Goal: Navigation & Orientation: Find specific page/section

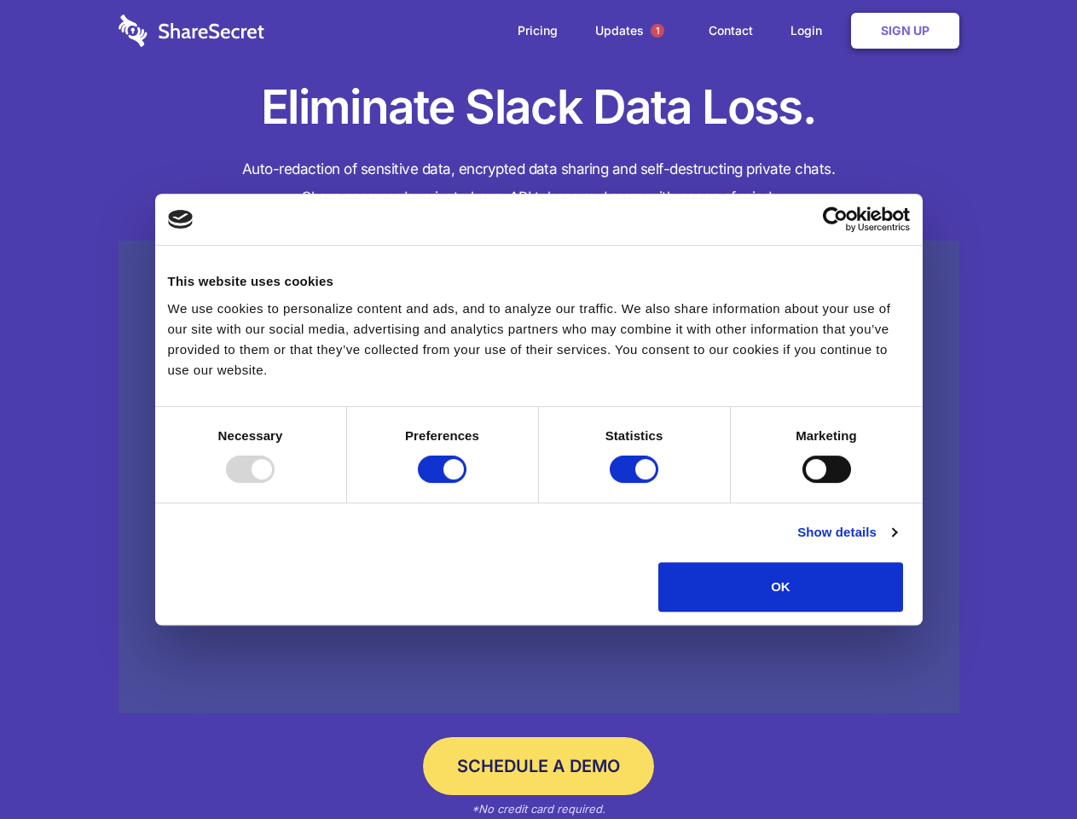
click at [275, 483] on div at bounding box center [250, 468] width 49 height 27
click at [466, 483] on input "Preferences" at bounding box center [442, 468] width 49 height 27
checkbox input "false"
click at [636, 483] on input "Statistics" at bounding box center [634, 468] width 49 height 27
checkbox input "false"
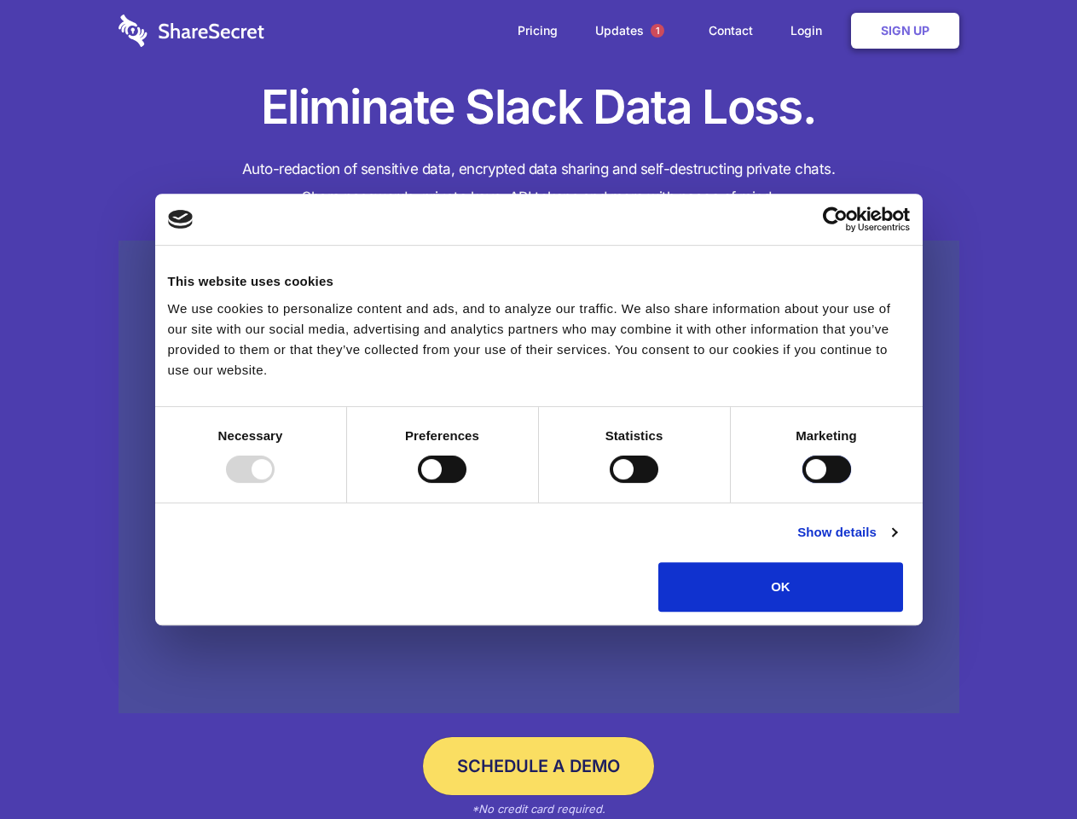
click at [802, 483] on input "Marketing" at bounding box center [826, 468] width 49 height 27
checkbox input "true"
click at [896, 542] on link "Show details" at bounding box center [846, 532] width 99 height 20
click at [0, 0] on li "Necessary 7 Necessary cookies help make a website usable by enabling basic func…" at bounding box center [0, 0] width 0 height 0
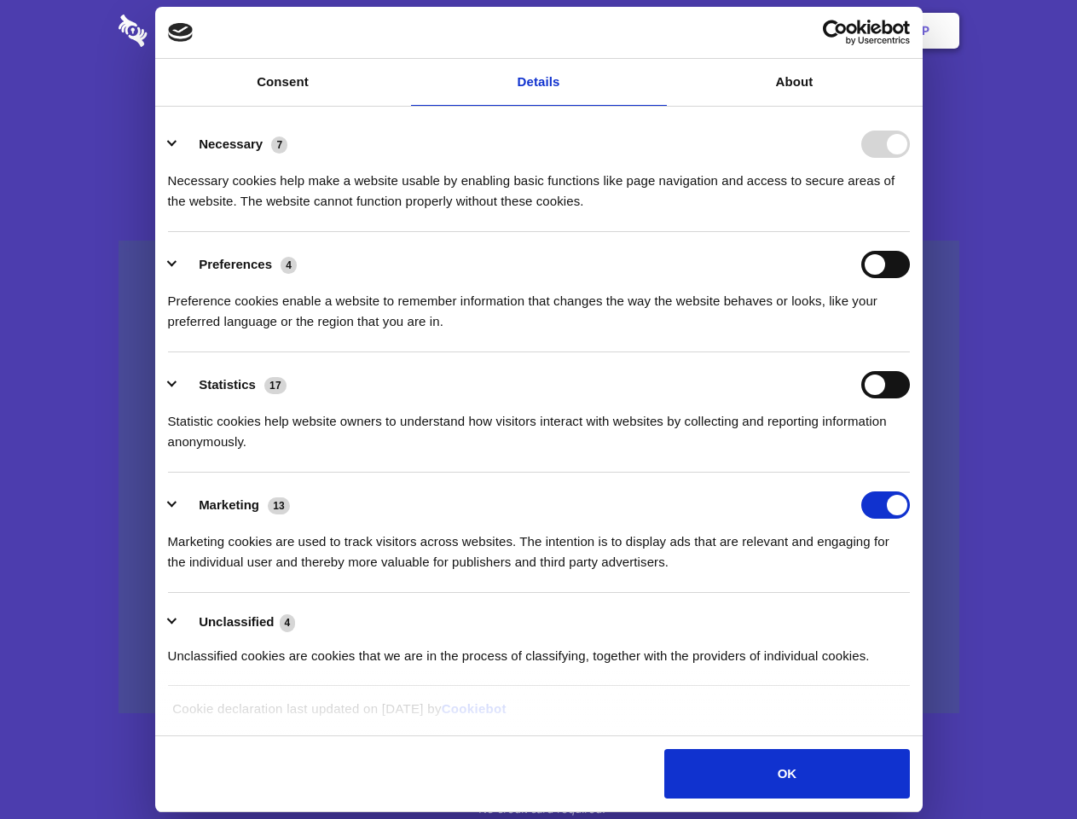
click at [657, 31] on span "1" at bounding box center [658, 31] width 14 height 14
